Goal: Check status: Check status

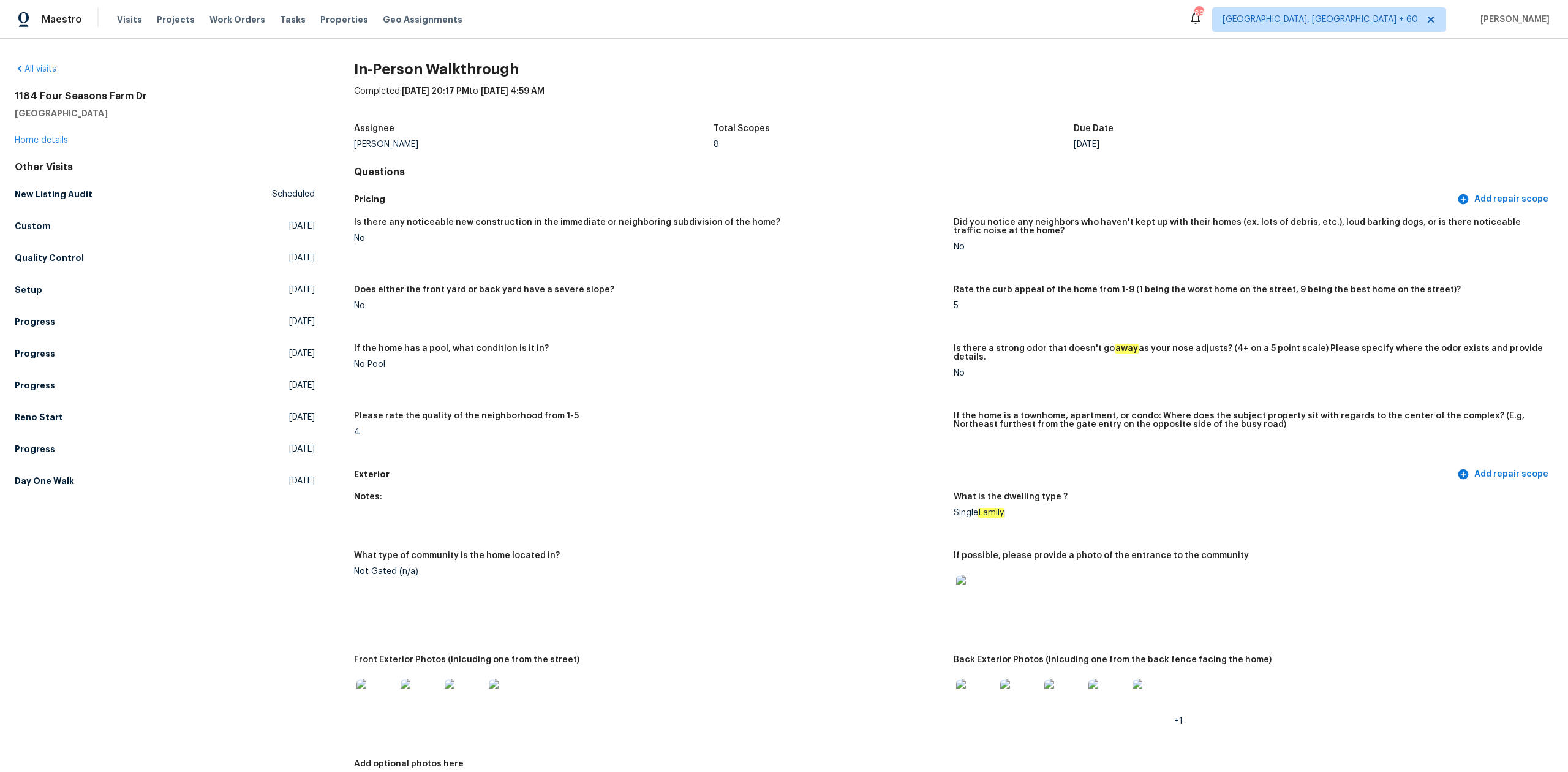
scroll to position [1062, 0]
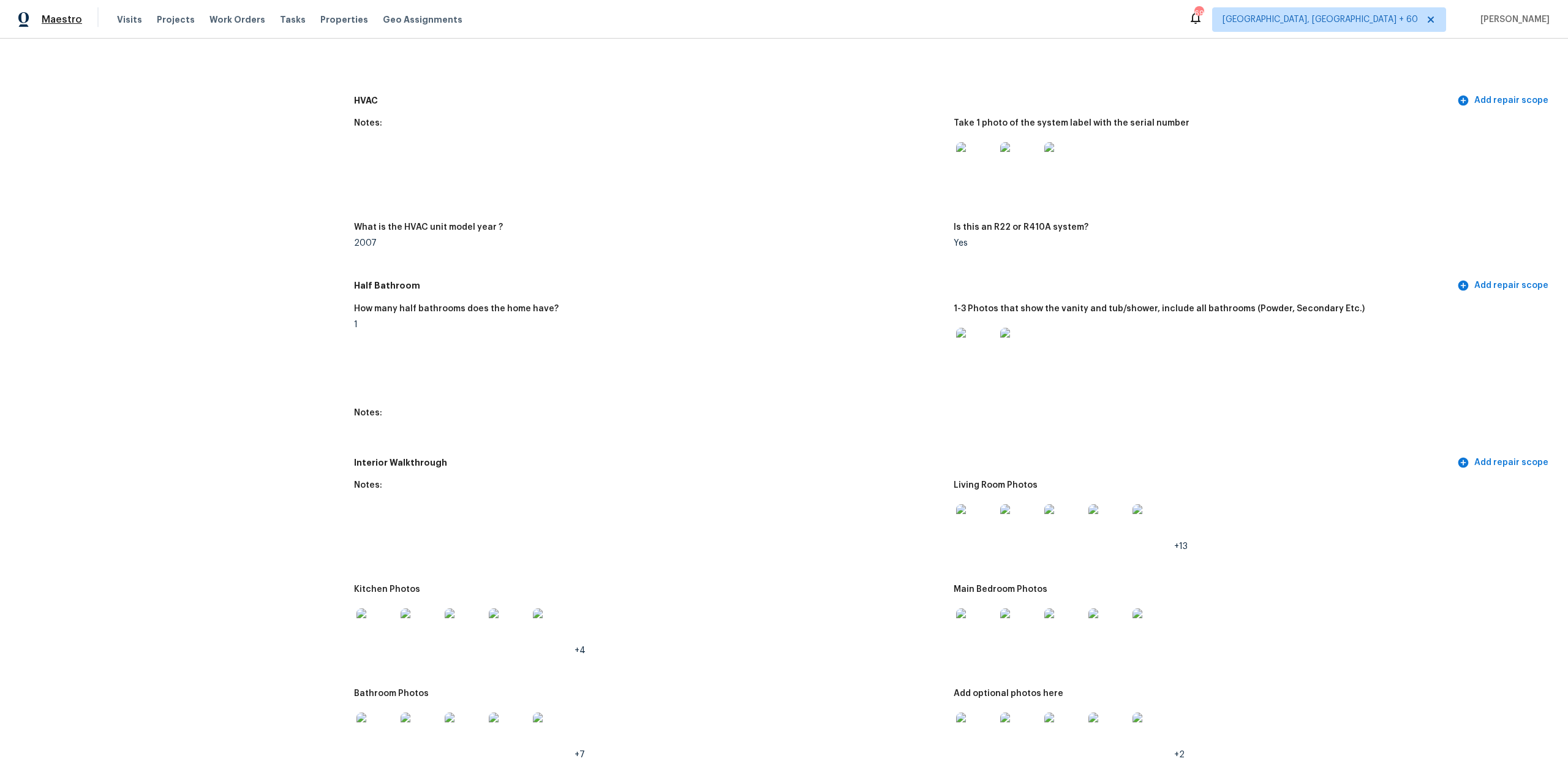
click at [59, 13] on span "Maestro" at bounding box center [62, 19] width 40 height 13
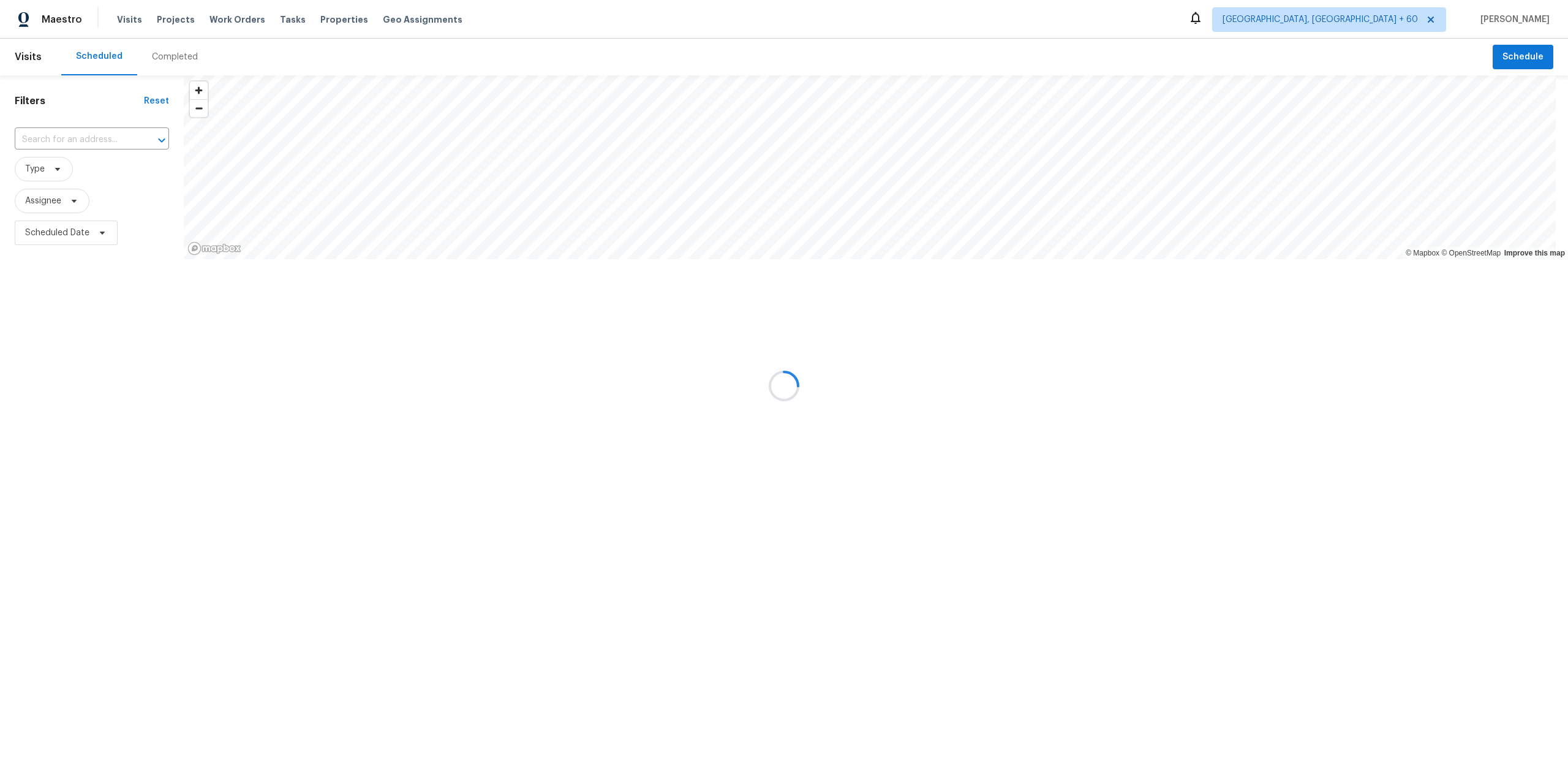
click at [180, 55] on div at bounding box center [784, 386] width 1568 height 772
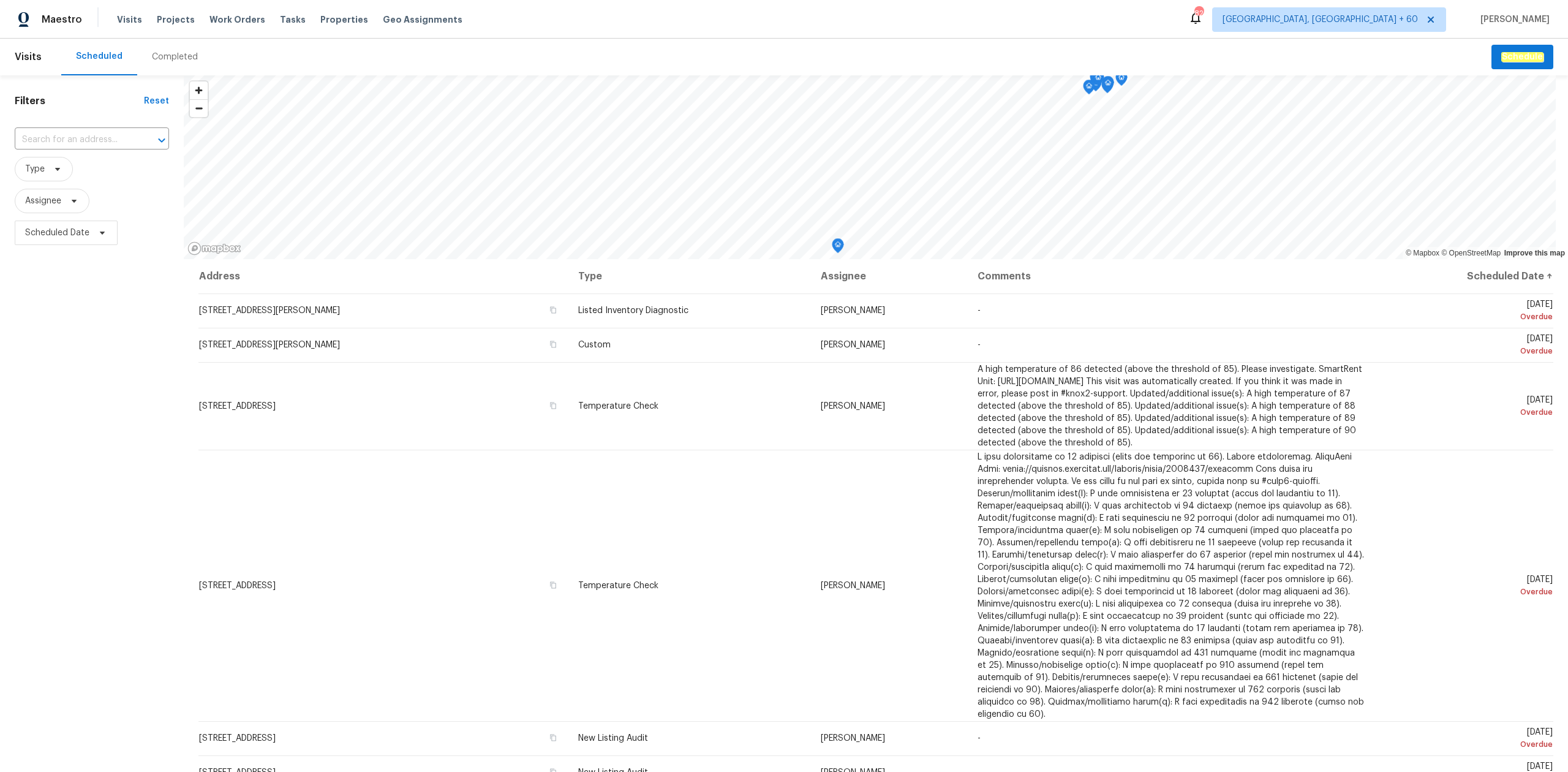
click at [180, 55] on div "Completed" at bounding box center [174, 56] width 46 height 13
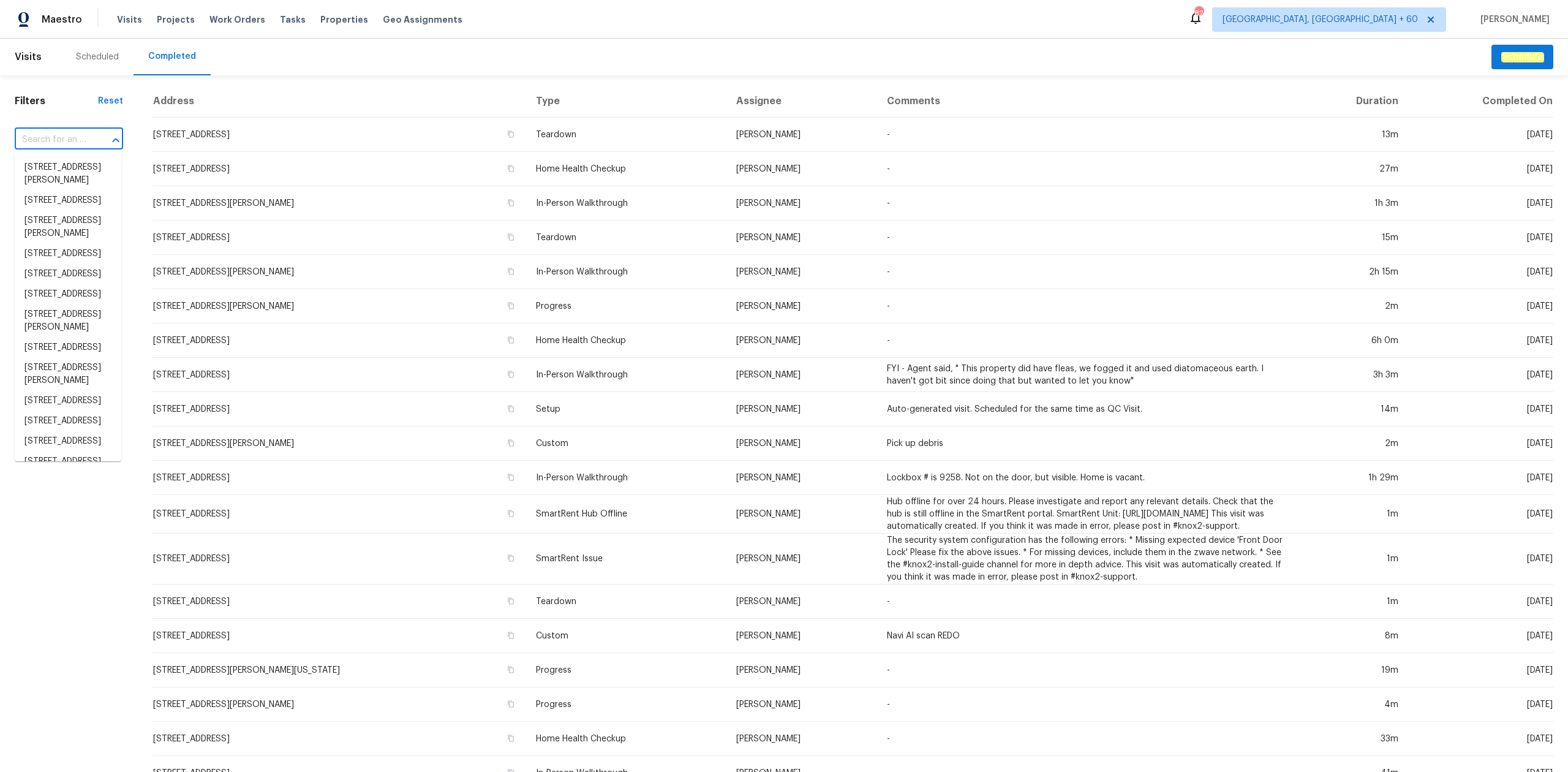
click at [62, 145] on input "text" at bounding box center [51, 140] width 74 height 19
paste input "2600 Moon Rd, Loganville, GA 30052"
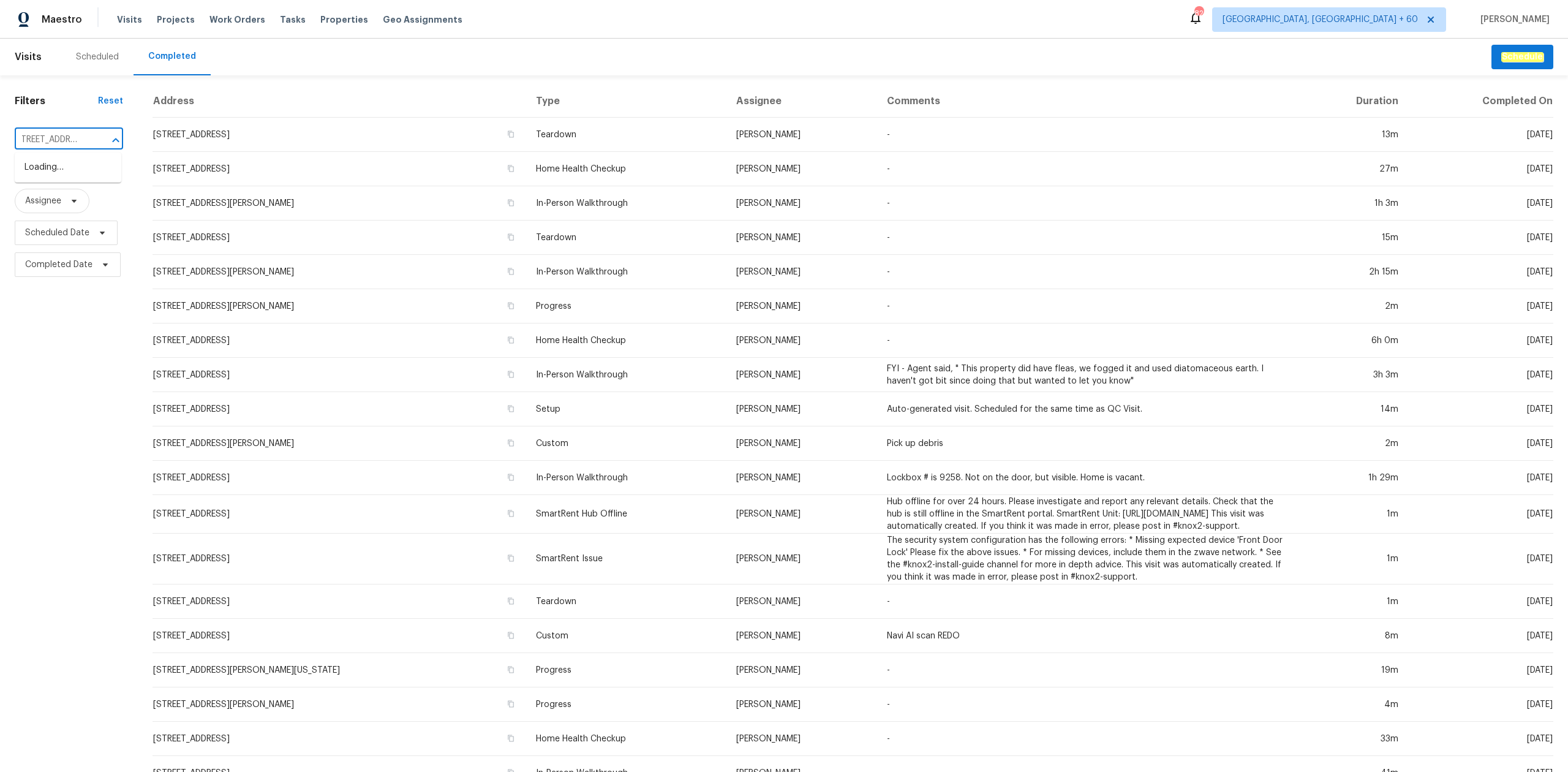
type input "2600 Moon Rd, Loganville, GA 30052"
click at [68, 163] on li "2600 Moon Rd, Loganville, GA 30052" at bounding box center [67, 168] width 106 height 20
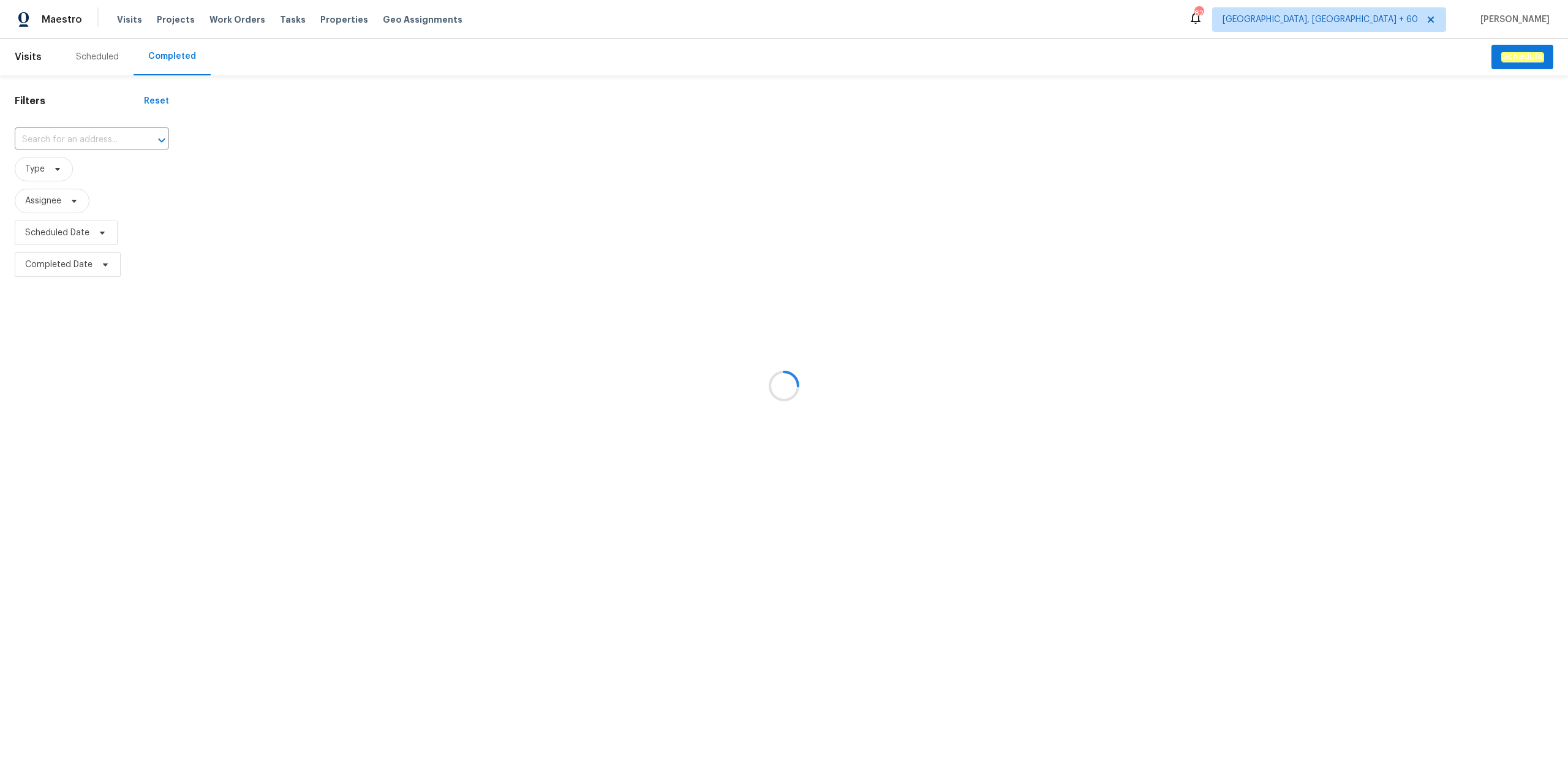
type input "2600 Moon Rd, Loganville, GA 30052"
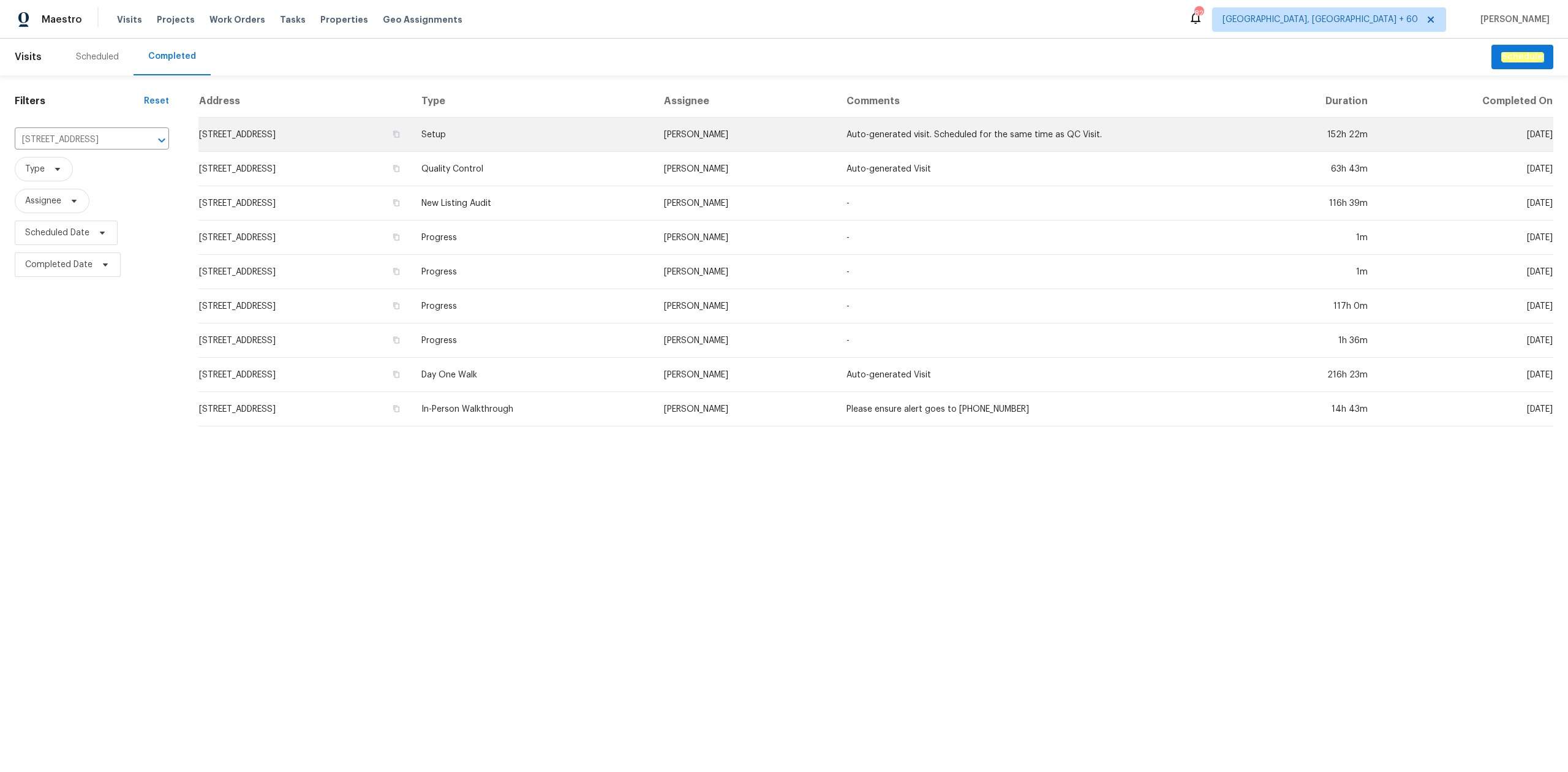
click at [554, 137] on td "Setup" at bounding box center [532, 135] width 243 height 35
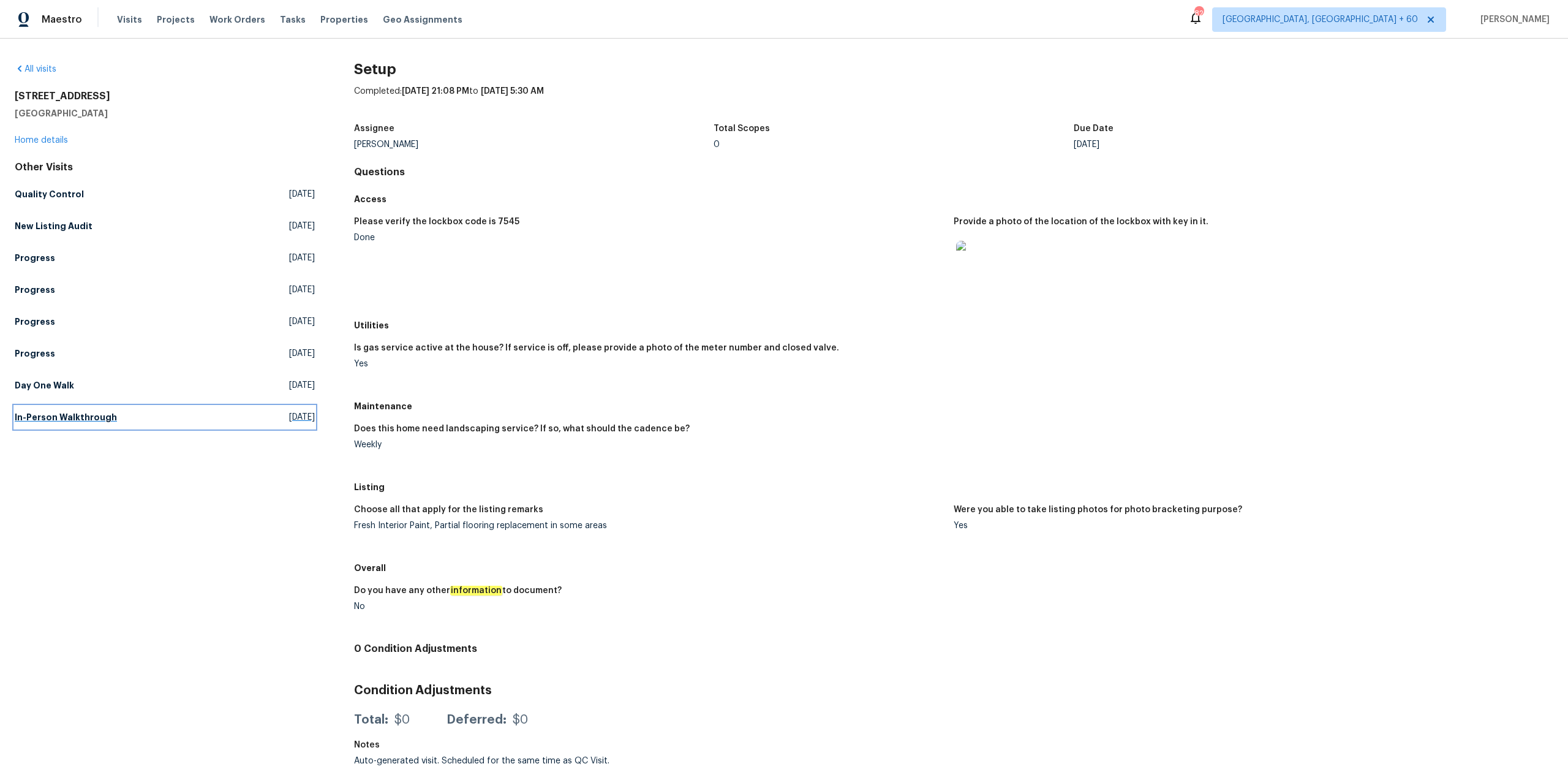
click at [174, 427] on link "In-Person Walkthrough Fri, Jun 06 2025" at bounding box center [164, 417] width 300 height 22
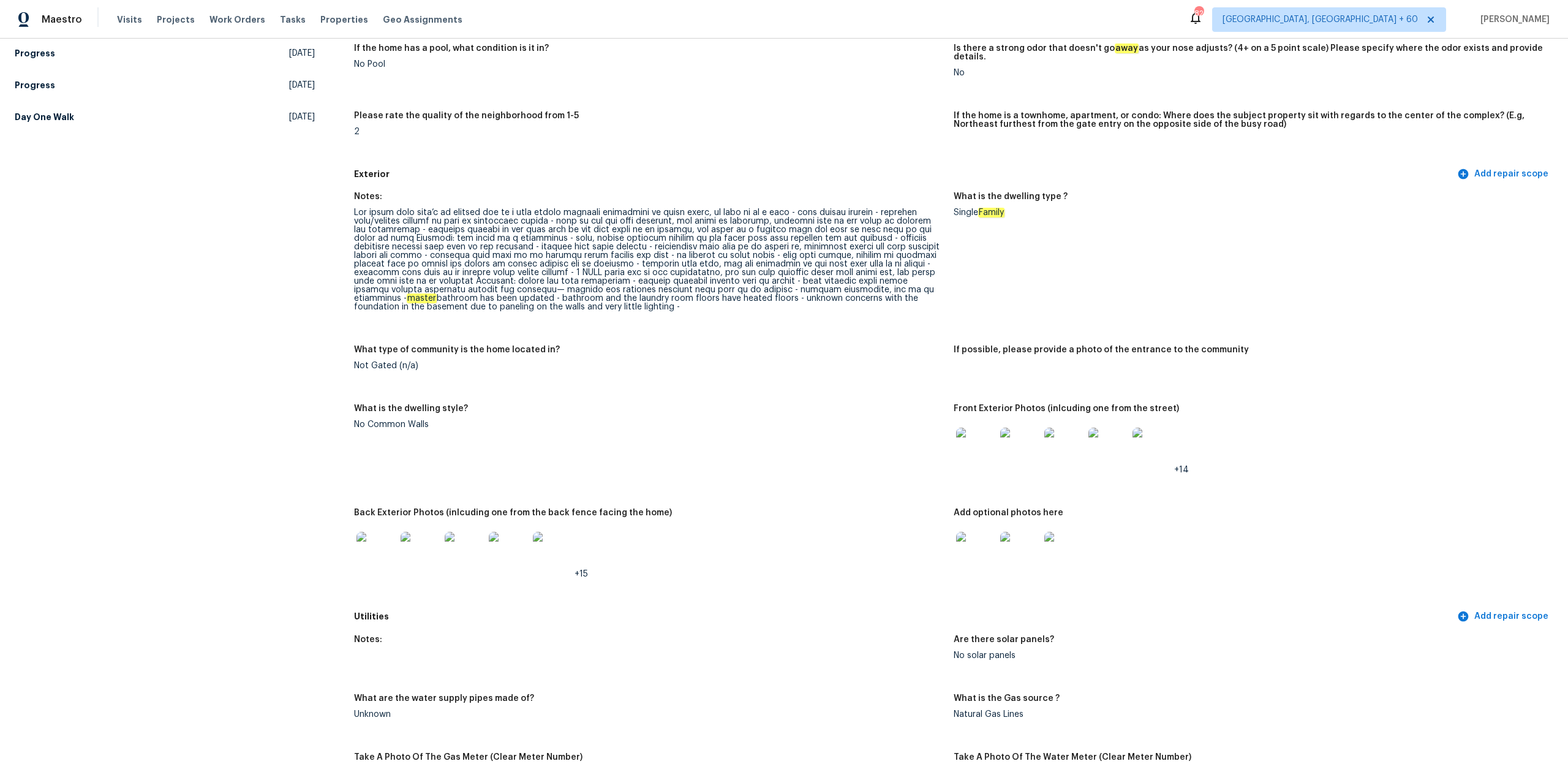
scroll to position [408, 0]
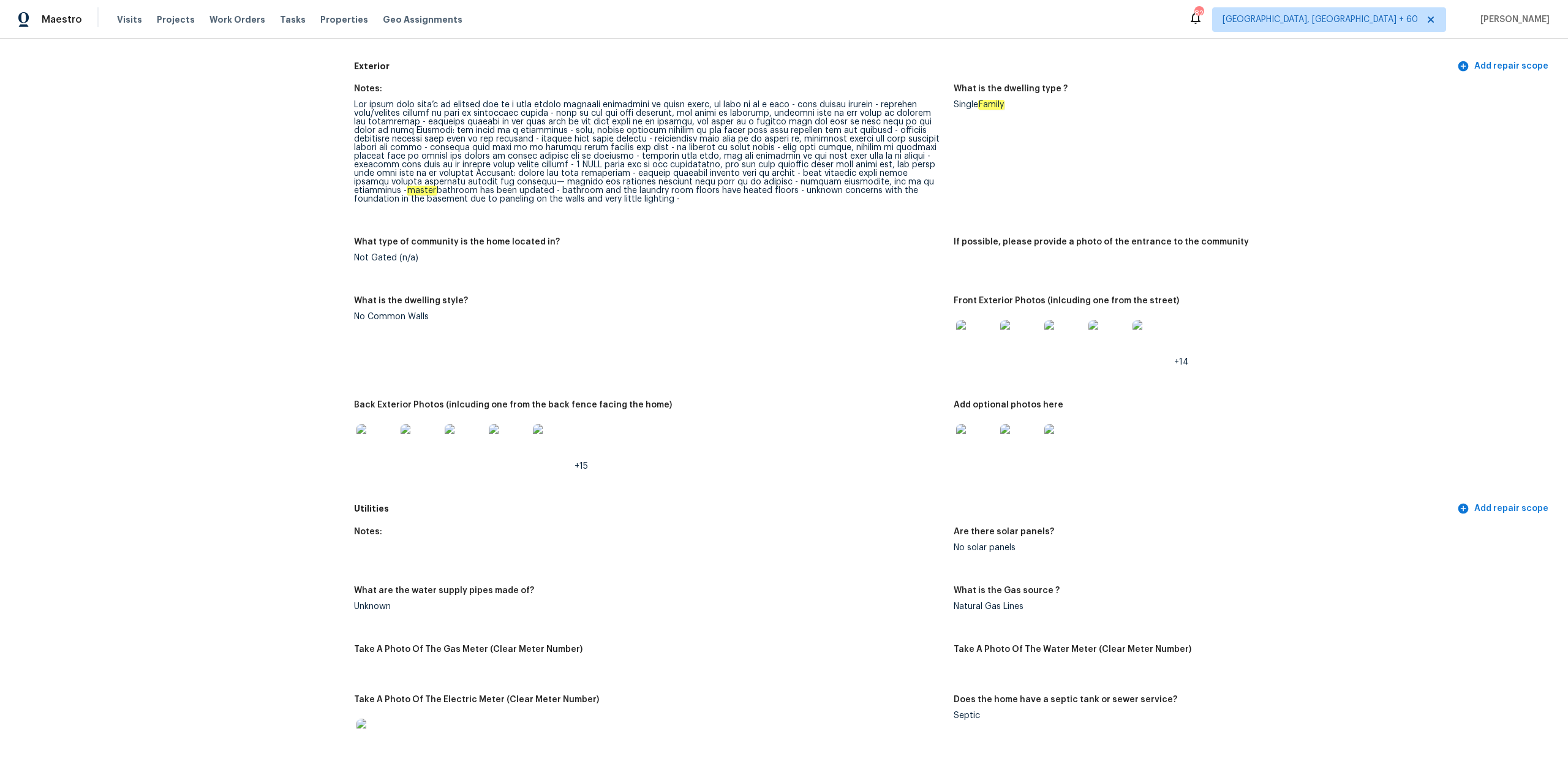
click at [978, 341] on img at bounding box center [976, 339] width 40 height 40
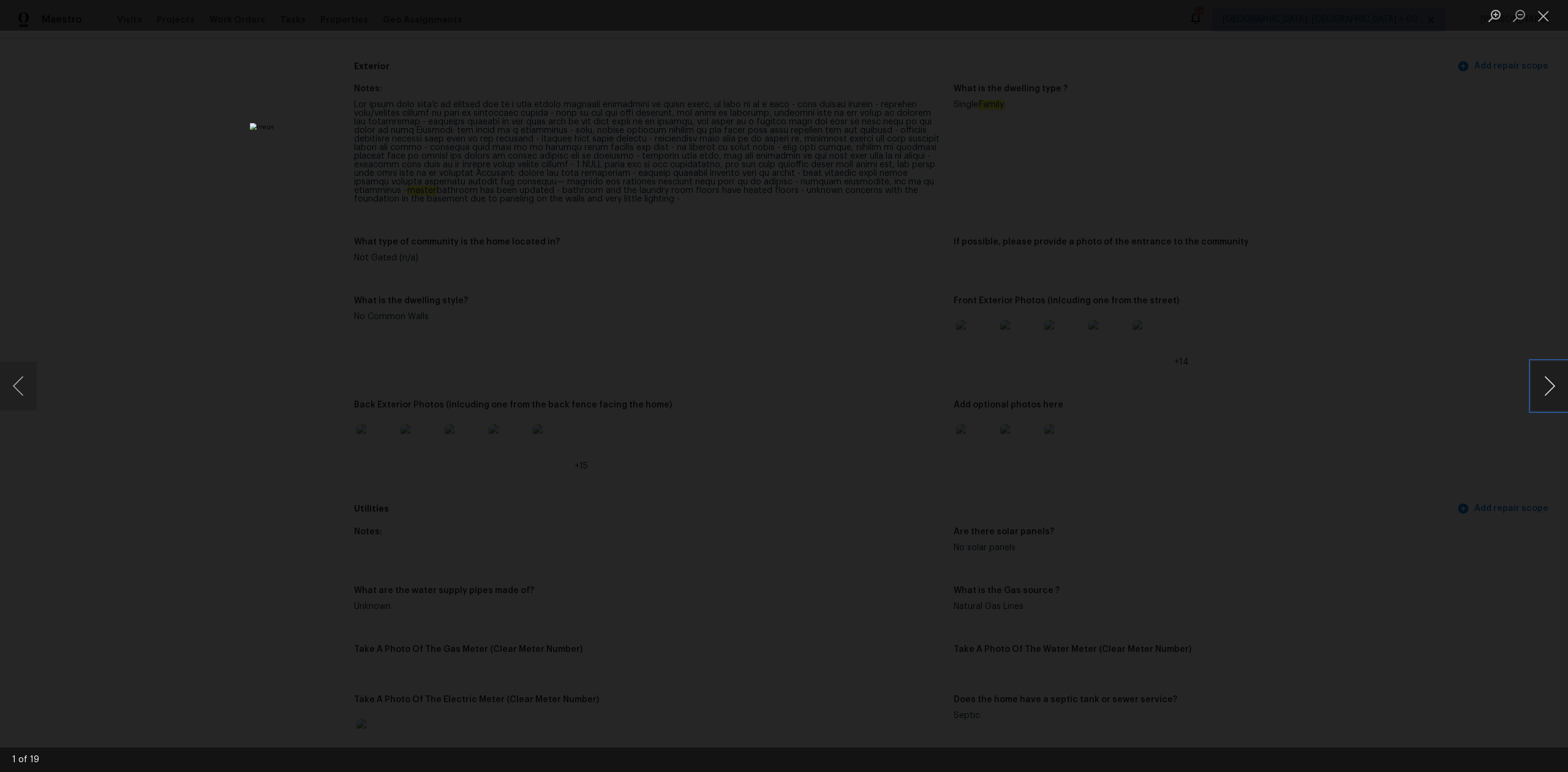
click at [1553, 383] on button "Next image" at bounding box center [1549, 386] width 37 height 49
click at [1554, 383] on button "Next image" at bounding box center [1549, 386] width 37 height 49
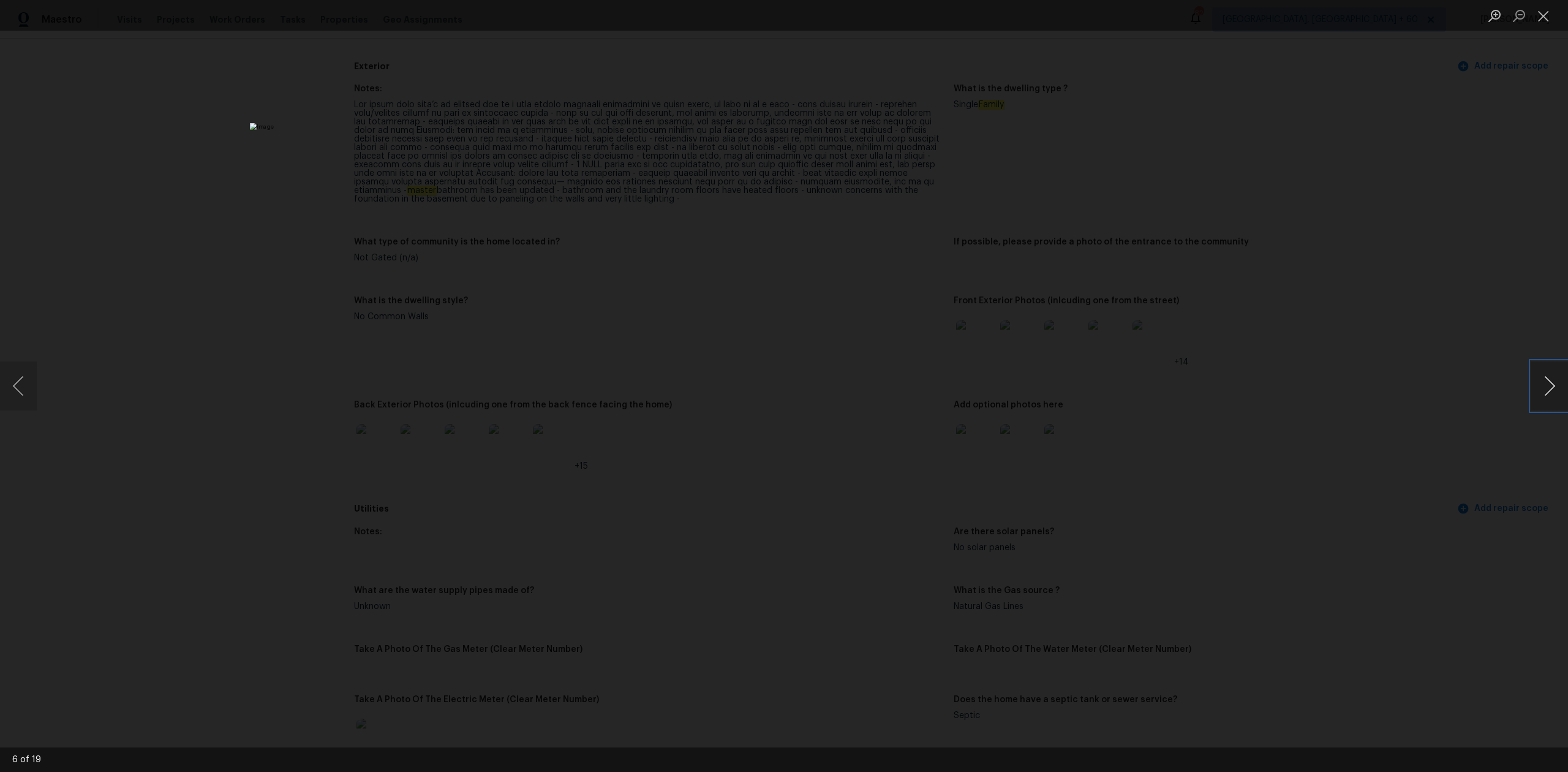
click at [1534, 376] on button "Next image" at bounding box center [1549, 386] width 37 height 49
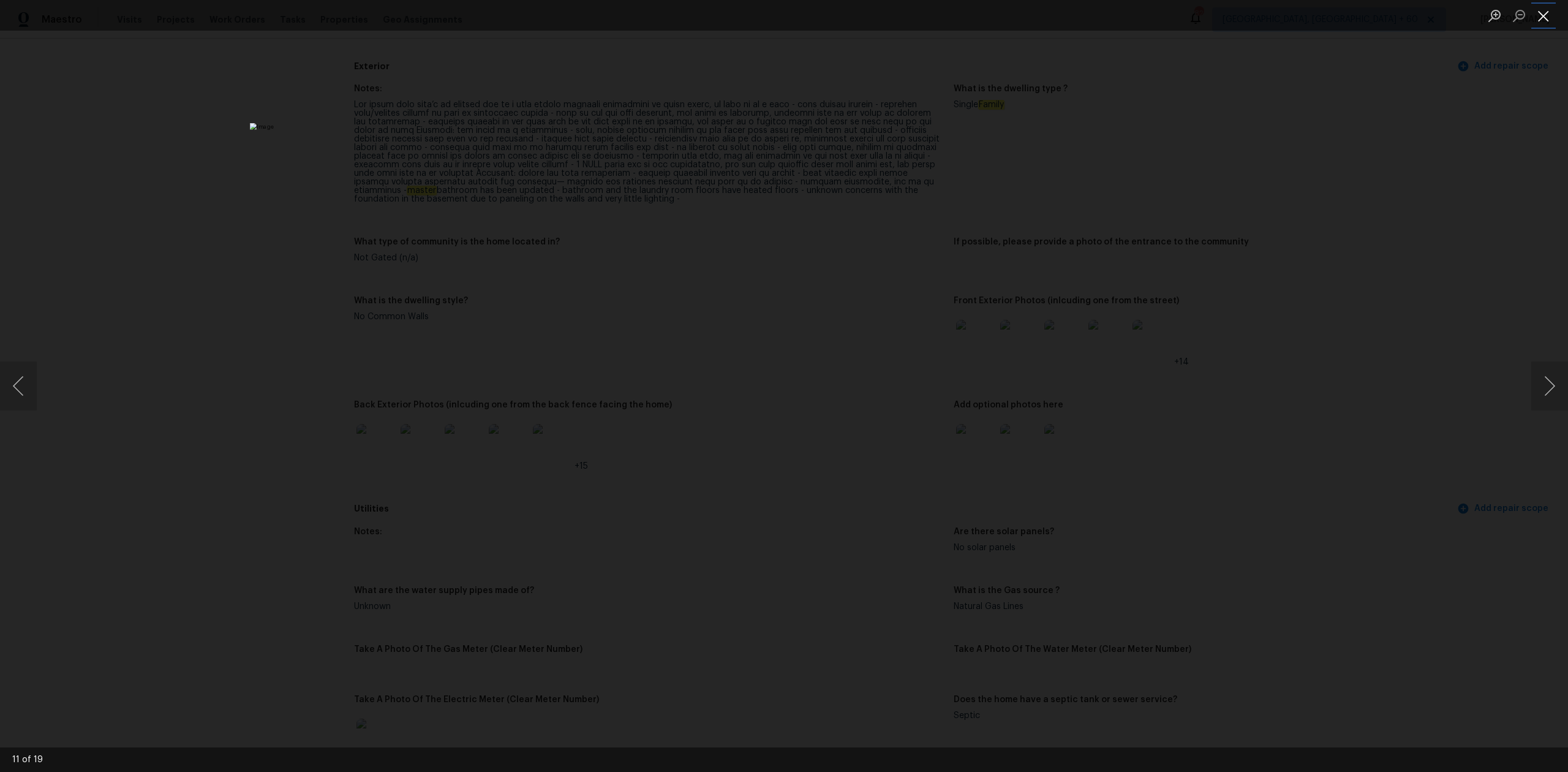
click at [1544, 10] on button "Close lightbox" at bounding box center [1543, 15] width 24 height 21
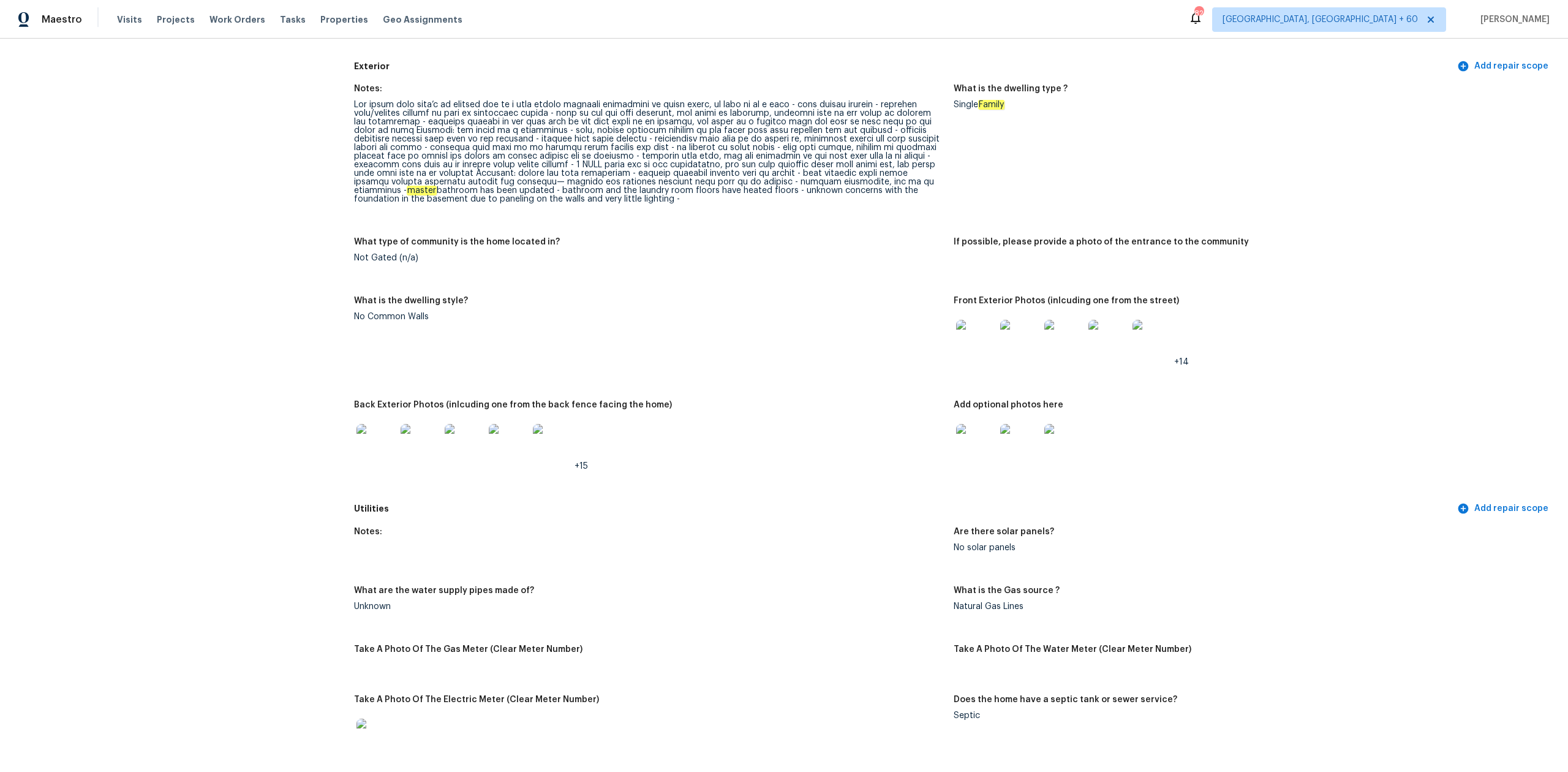
click at [380, 432] on img at bounding box center [376, 443] width 40 height 40
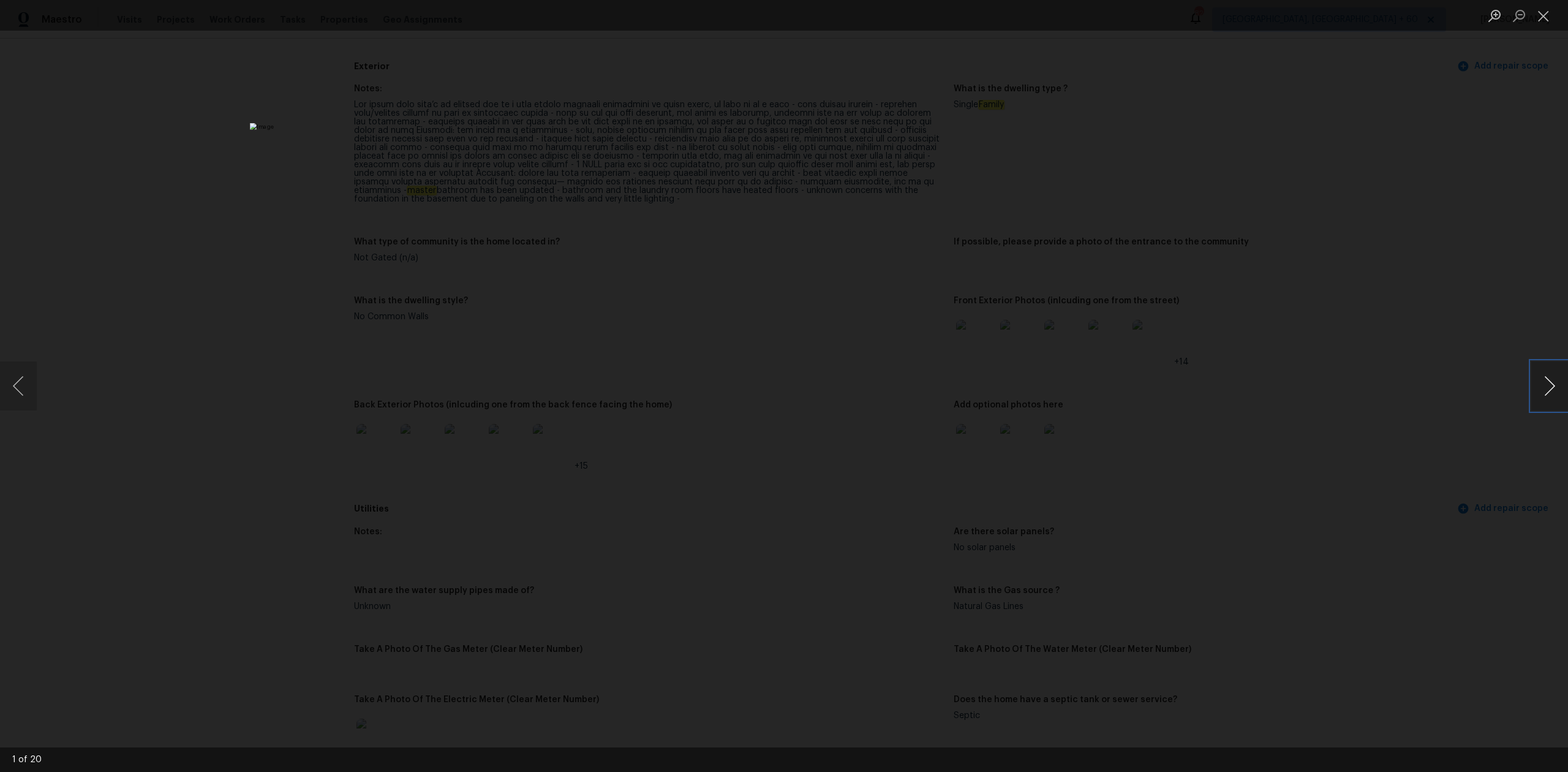
click at [1533, 369] on button "Next image" at bounding box center [1549, 386] width 37 height 49
click at [1544, 19] on button "Close lightbox" at bounding box center [1543, 15] width 24 height 21
